Goal: Task Accomplishment & Management: Manage account settings

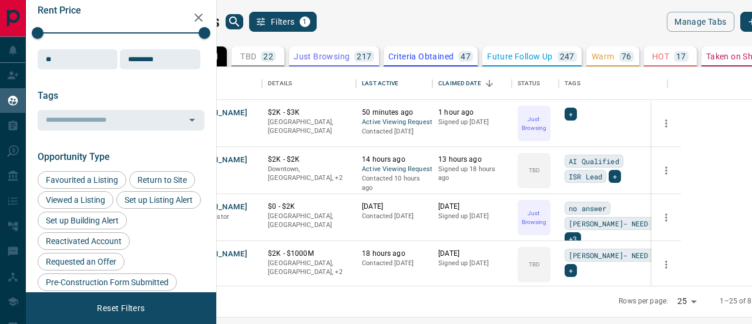
scroll to position [176, 0]
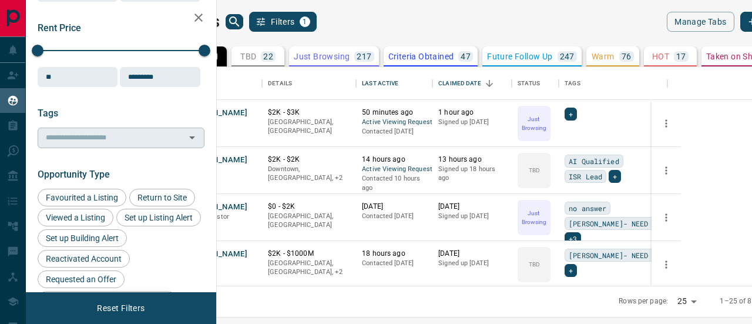
click at [86, 137] on input "text" at bounding box center [111, 137] width 140 height 13
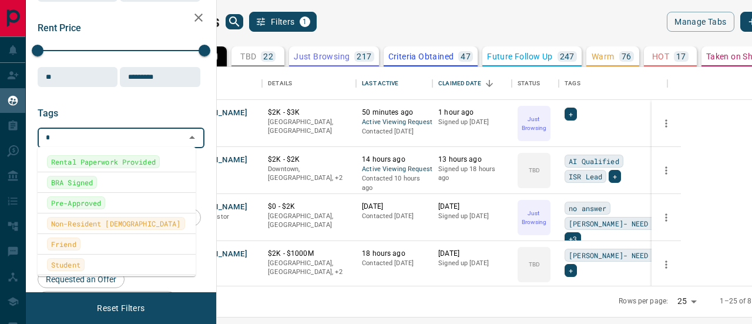
type input "**"
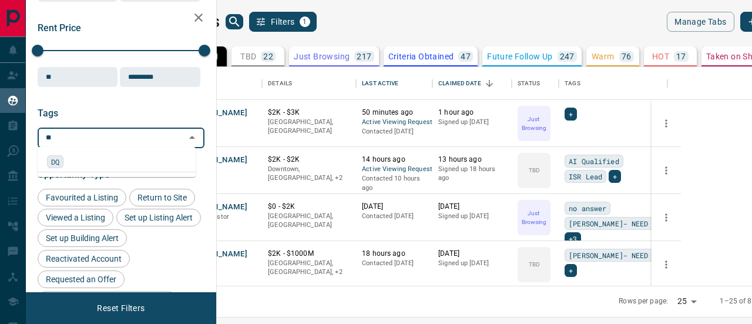
click at [70, 163] on div "DQ" at bounding box center [116, 161] width 139 height 13
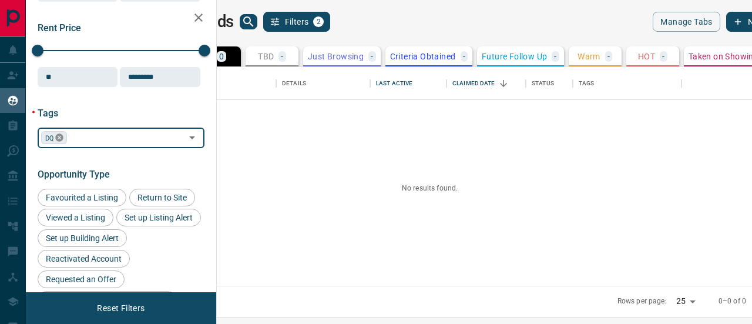
click at [59, 137] on icon at bounding box center [59, 137] width 9 height 9
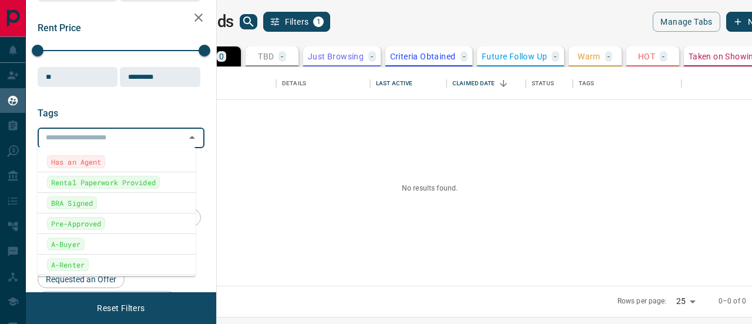
click at [76, 136] on input "text" at bounding box center [111, 137] width 140 height 13
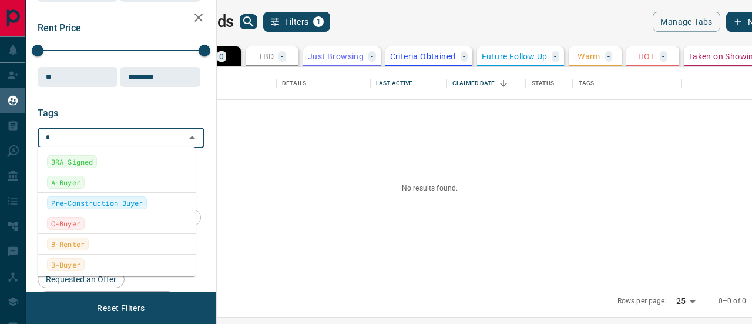
type input "**"
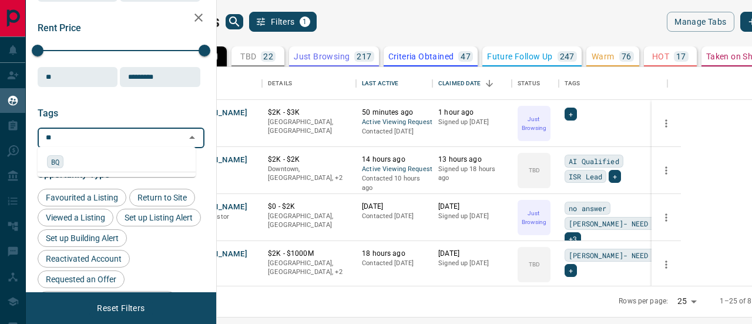
click at [62, 163] on div "BQ" at bounding box center [55, 161] width 16 height 13
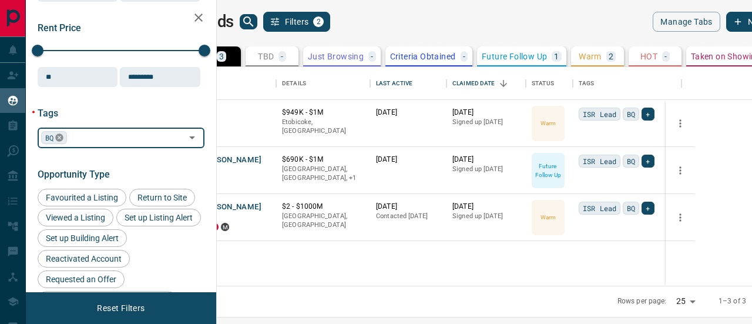
click at [61, 136] on icon at bounding box center [60, 138] width 8 height 8
click at [85, 136] on input "text" at bounding box center [111, 137] width 140 height 13
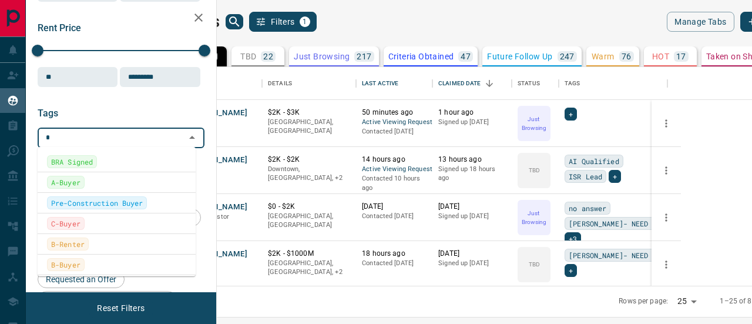
type input "**"
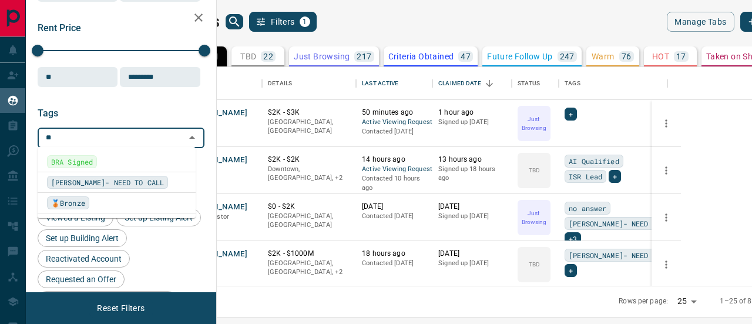
click at [98, 181] on span "[PERSON_NAME]- NEED TO CALL" at bounding box center [107, 182] width 113 height 12
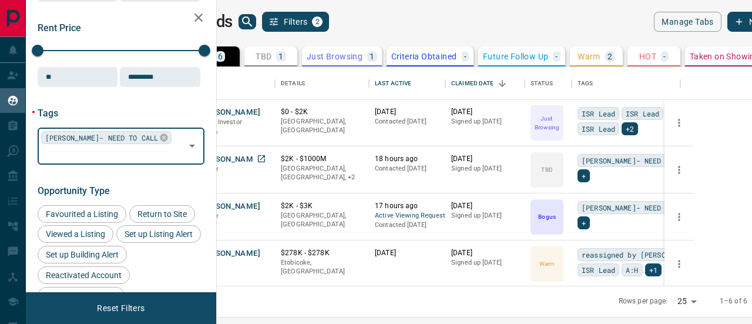
scroll to position [0, 0]
click at [159, 136] on icon at bounding box center [163, 137] width 9 height 9
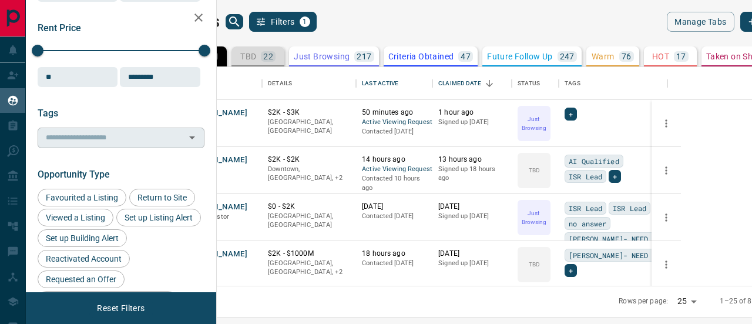
click at [276, 55] on div "TBD 22" at bounding box center [257, 56] width 35 height 11
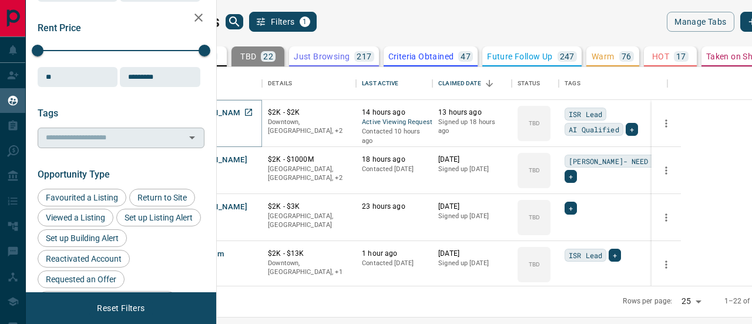
click at [247, 111] on button "[PERSON_NAME]" at bounding box center [217, 113] width 62 height 11
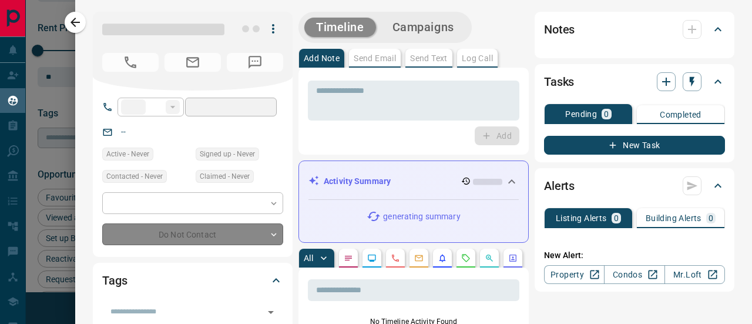
type input "**"
type input "**********"
type input "**"
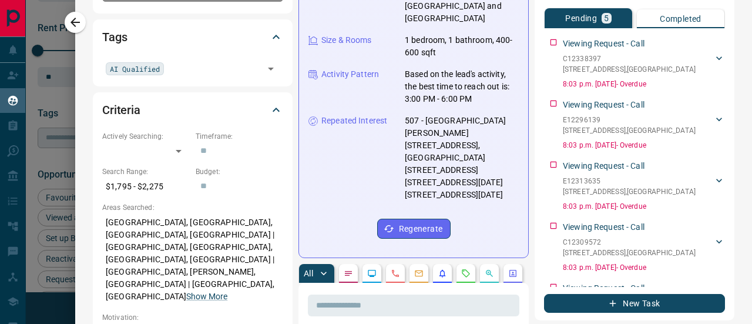
scroll to position [235, 0]
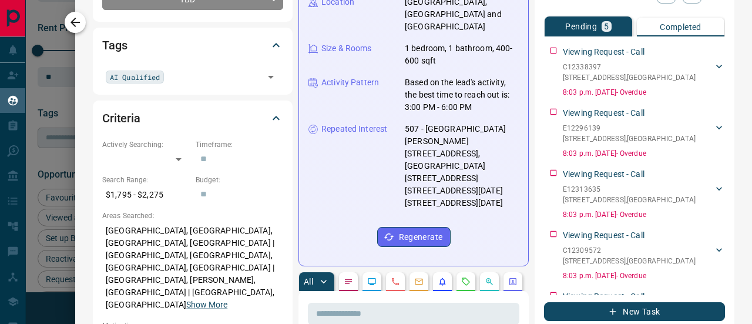
click at [75, 21] on icon "button" at bounding box center [75, 22] width 14 height 14
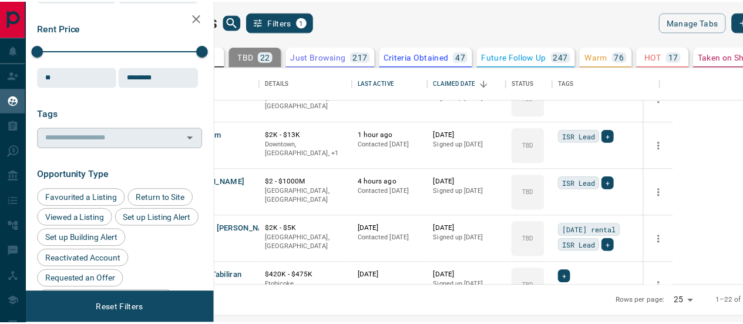
scroll to position [0, 0]
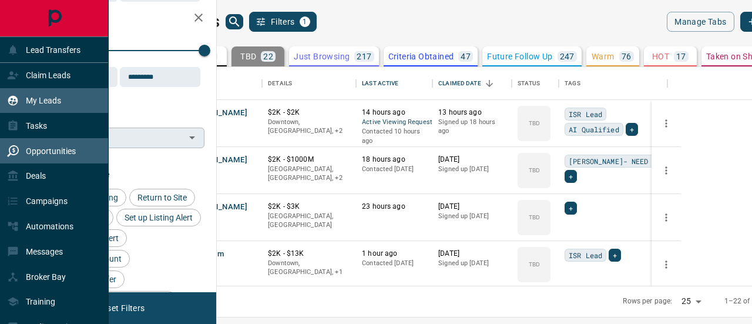
click at [58, 146] on p "Opportunities" at bounding box center [51, 150] width 50 height 9
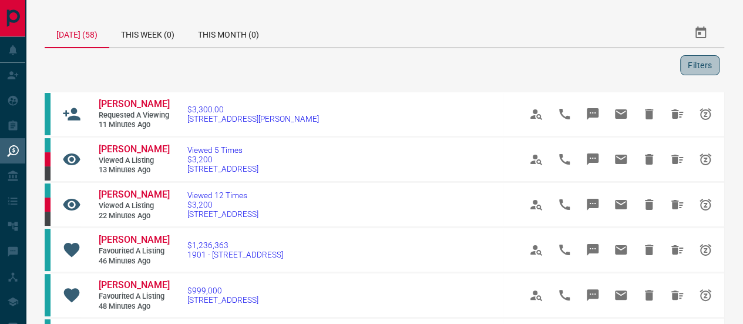
click at [690, 57] on button "Filters" at bounding box center [699, 65] width 39 height 20
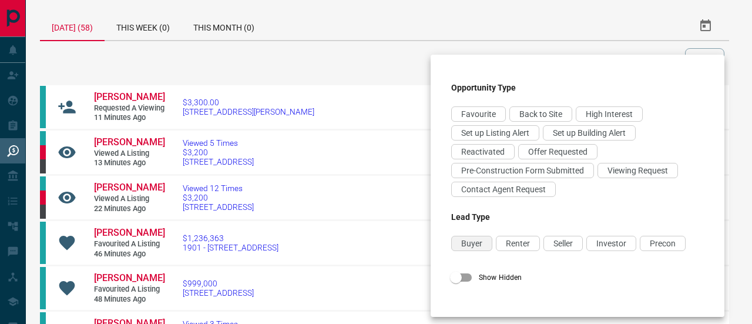
click at [467, 241] on span "Buyer" at bounding box center [471, 243] width 21 height 9
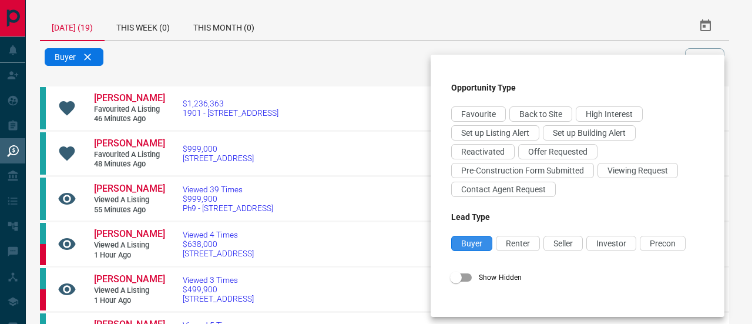
click at [479, 242] on span "Buyer" at bounding box center [471, 243] width 21 height 9
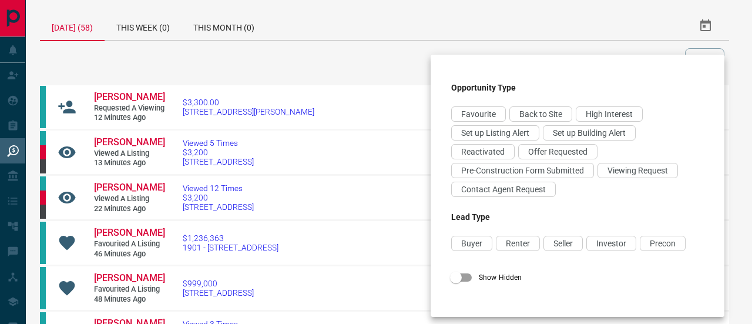
click at [311, 90] on div at bounding box center [376, 162] width 752 height 324
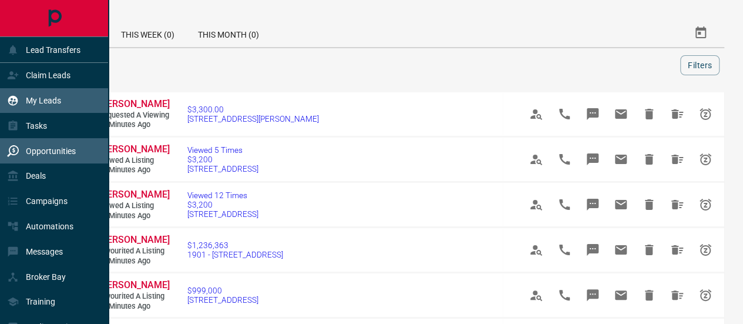
click at [47, 99] on p "My Leads" at bounding box center [43, 100] width 35 height 9
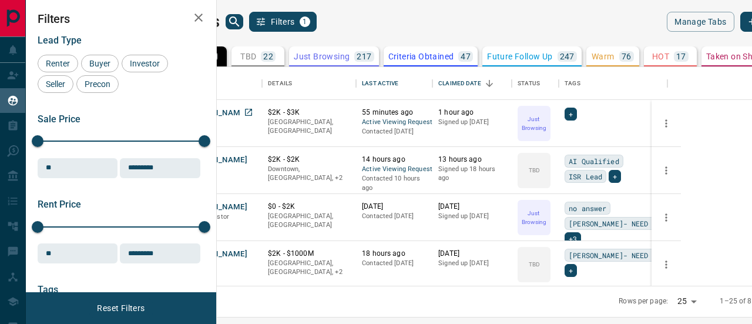
scroll to position [210, 521]
click at [454, 56] on p "Criteria Obtained" at bounding box center [421, 56] width 66 height 8
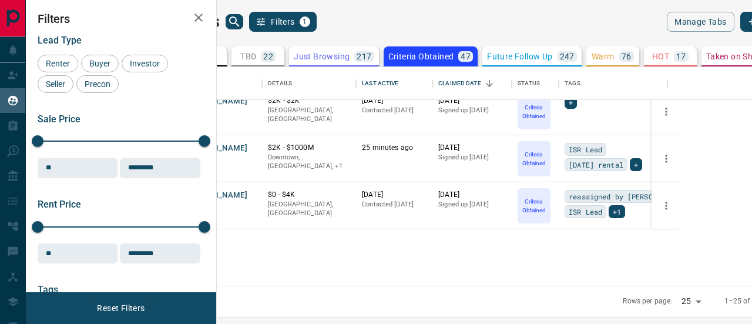
scroll to position [0, 0]
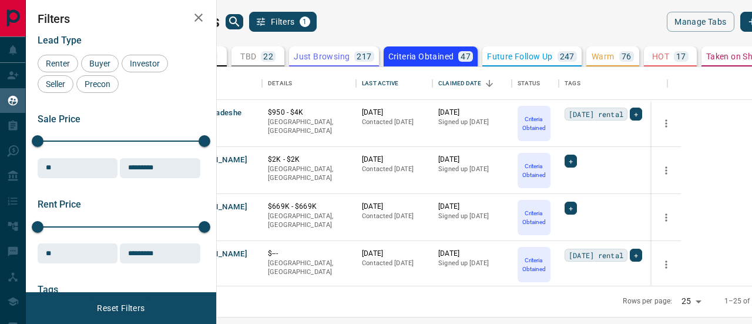
click at [552, 55] on p "Future Follow Up" at bounding box center [519, 56] width 65 height 8
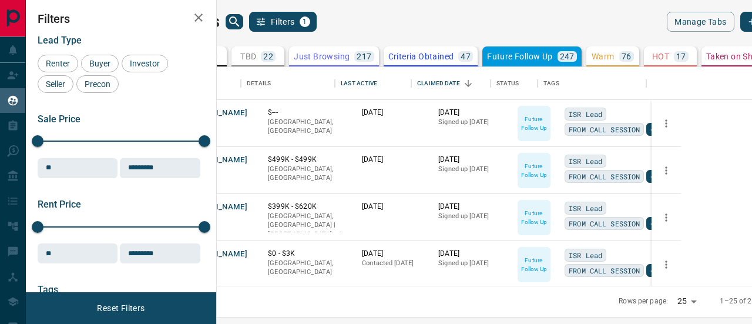
scroll to position [0, 25]
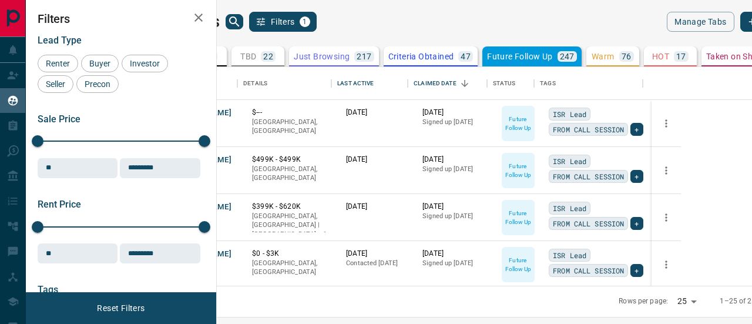
click at [697, 59] on button "HOT 17" at bounding box center [670, 56] width 53 height 20
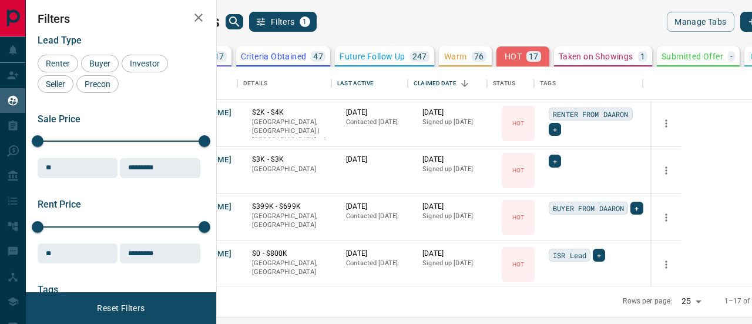
scroll to position [0, 287]
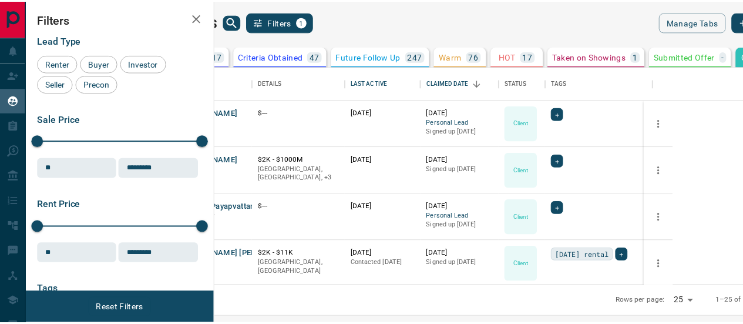
scroll to position [0, 0]
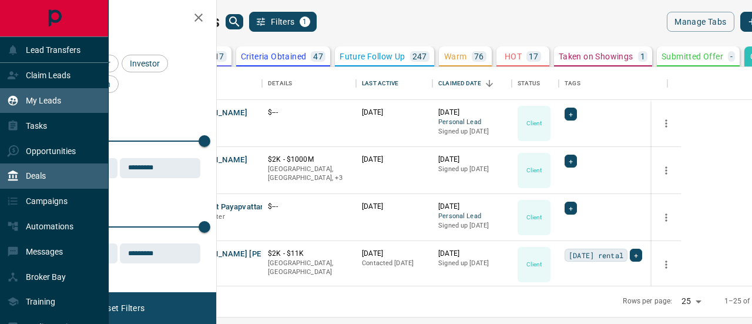
click at [41, 171] on p "Deals" at bounding box center [36, 175] width 20 height 9
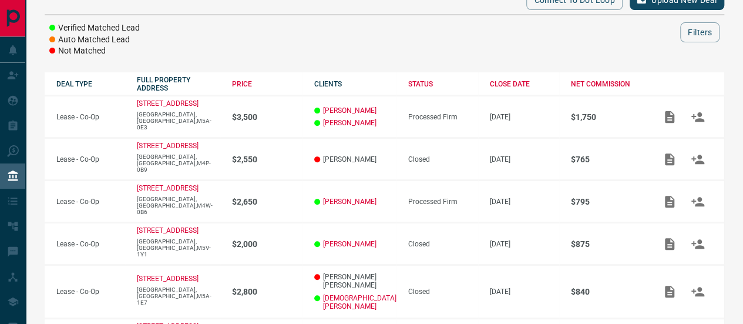
scroll to position [176, 0]
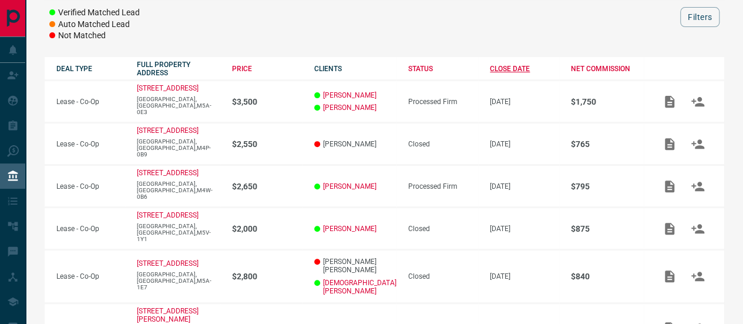
click at [511, 65] on div "CLOSE DATE" at bounding box center [524, 69] width 69 height 8
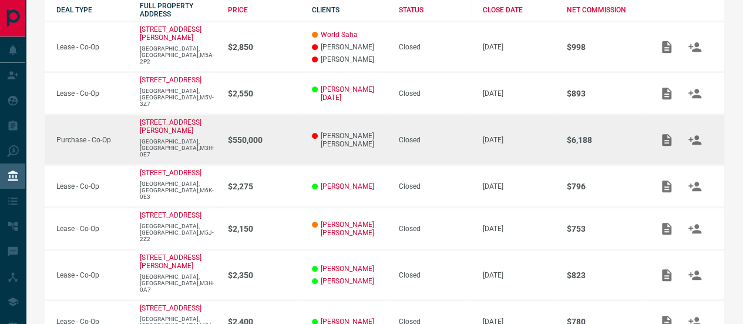
scroll to position [294, 0]
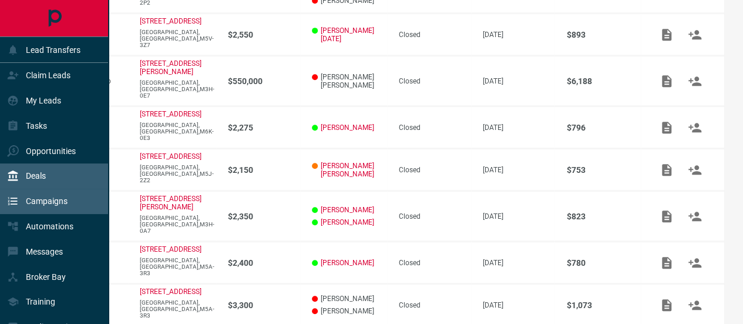
click at [41, 204] on p "Campaigns" at bounding box center [47, 200] width 42 height 9
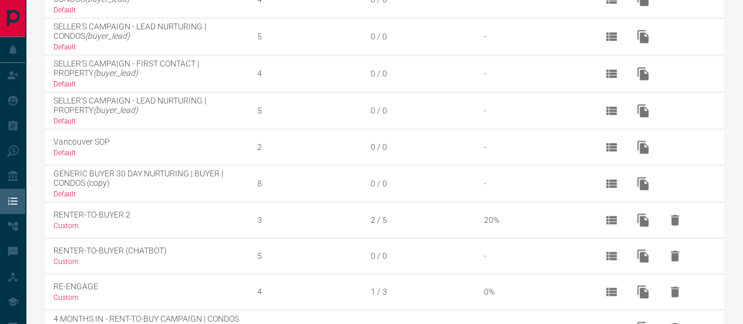
scroll to position [825, 0]
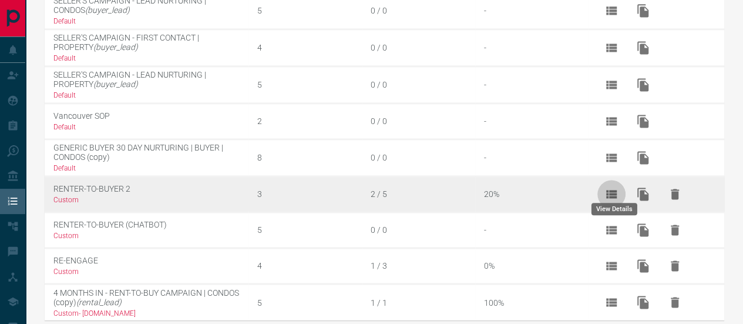
click at [612, 190] on icon "View Details" at bounding box center [611, 194] width 11 height 8
